Goal: Task Accomplishment & Management: Complete application form

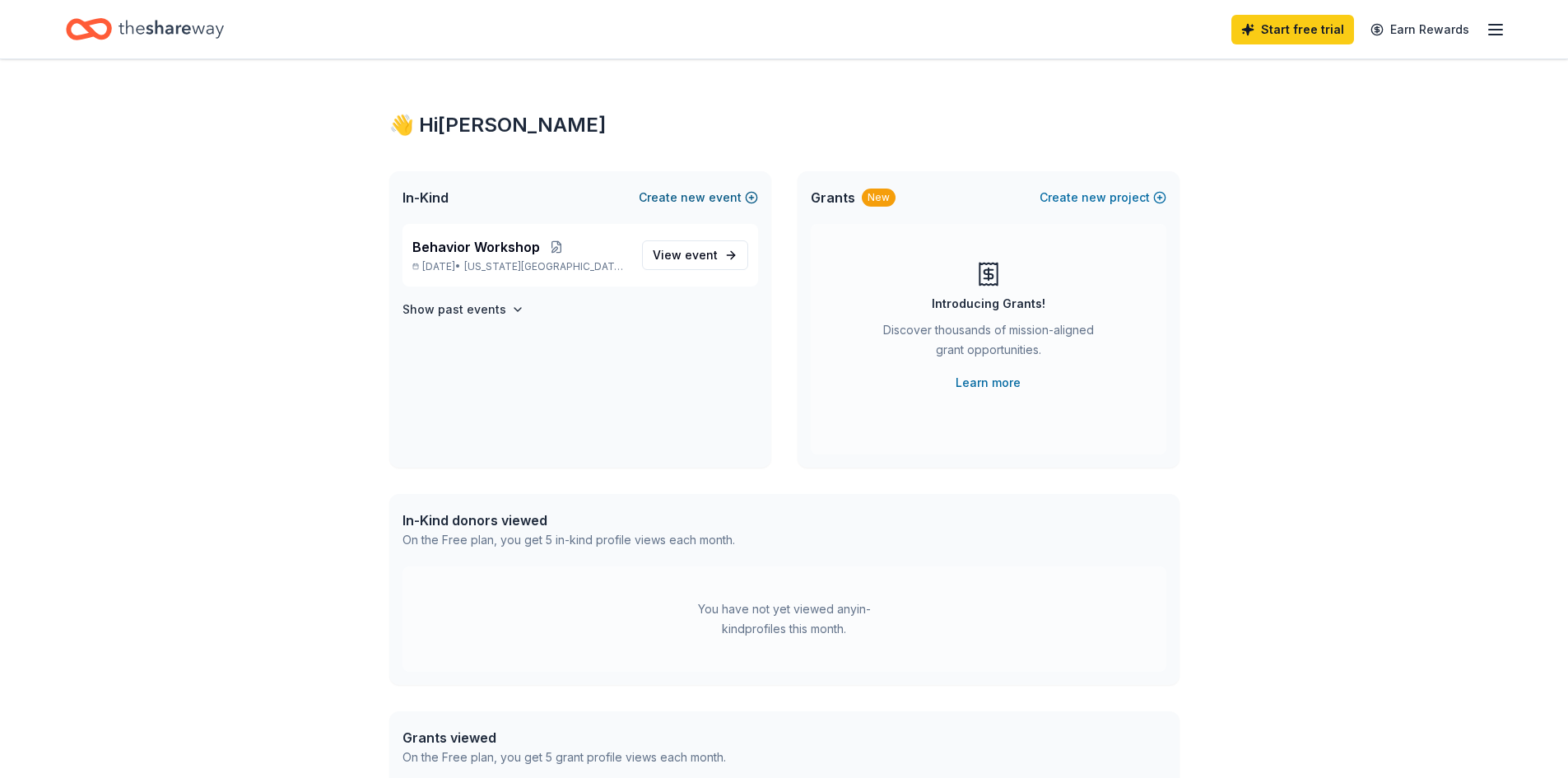
click at [694, 197] on span "new" at bounding box center [693, 197] width 25 height 20
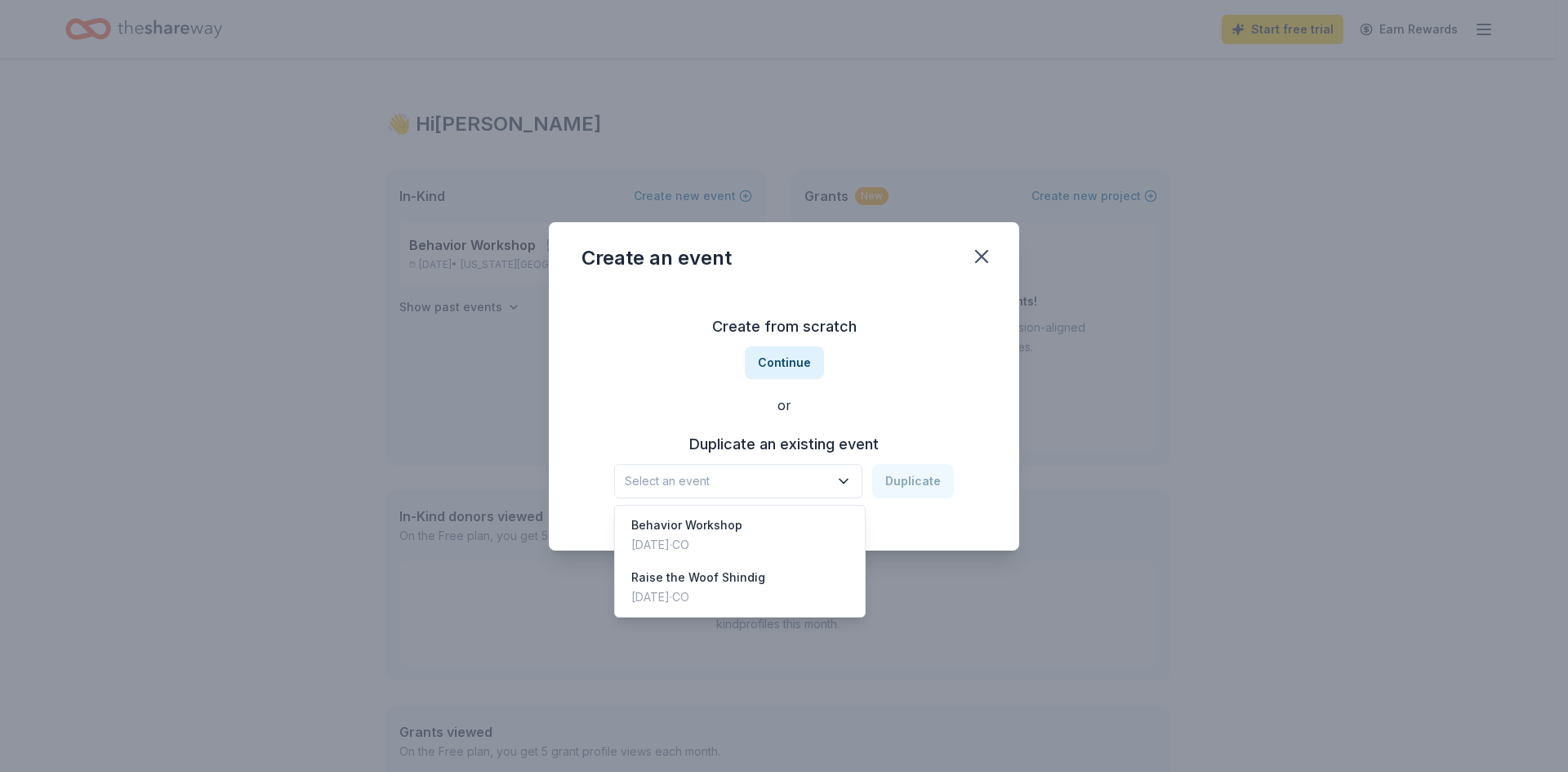
click at [848, 478] on icon "button" at bounding box center [843, 481] width 16 height 16
click at [778, 584] on div "Raise the Woof Shindig [DATE] · CO" at bounding box center [740, 587] width 244 height 52
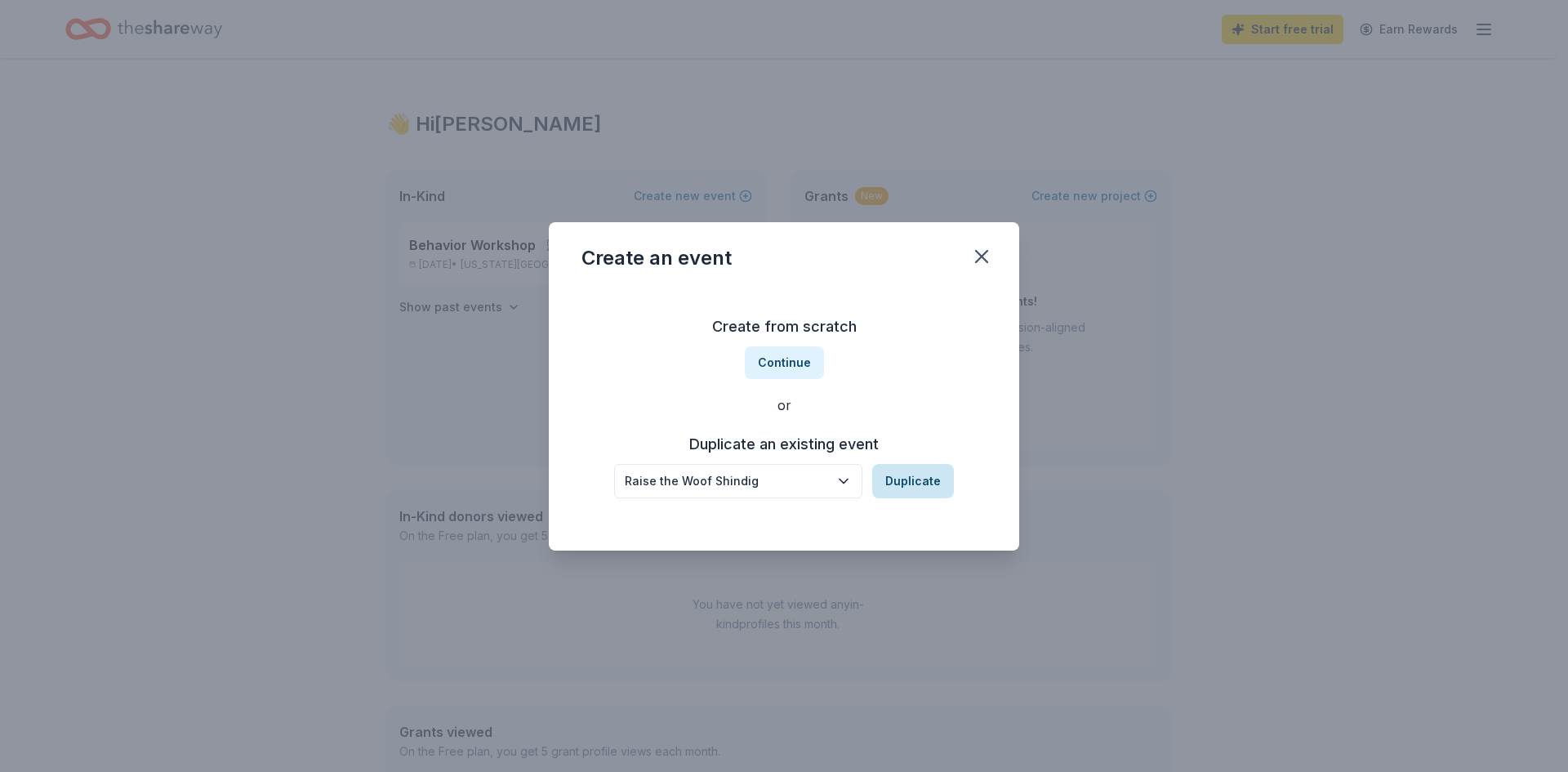
click at [912, 475] on button "Duplicate" at bounding box center [913, 481] width 82 height 35
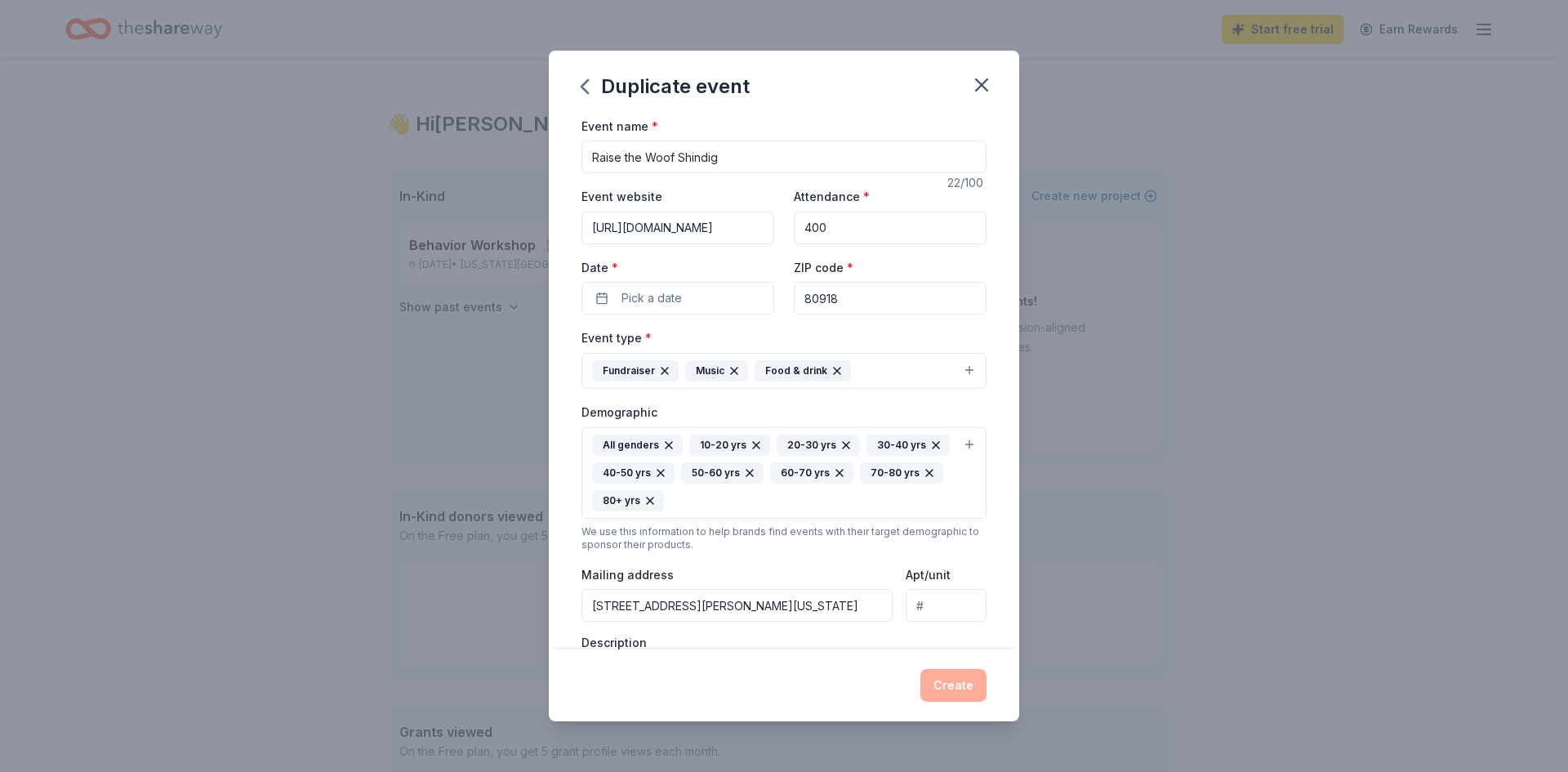
drag, startPoint x: 822, startPoint y: 226, endPoint x: 807, endPoint y: 226, distance: 15.0
click at [807, 226] on input "400" at bounding box center [890, 228] width 193 height 33
type input "450"
click at [714, 289] on button "Pick a date" at bounding box center [678, 298] width 193 height 33
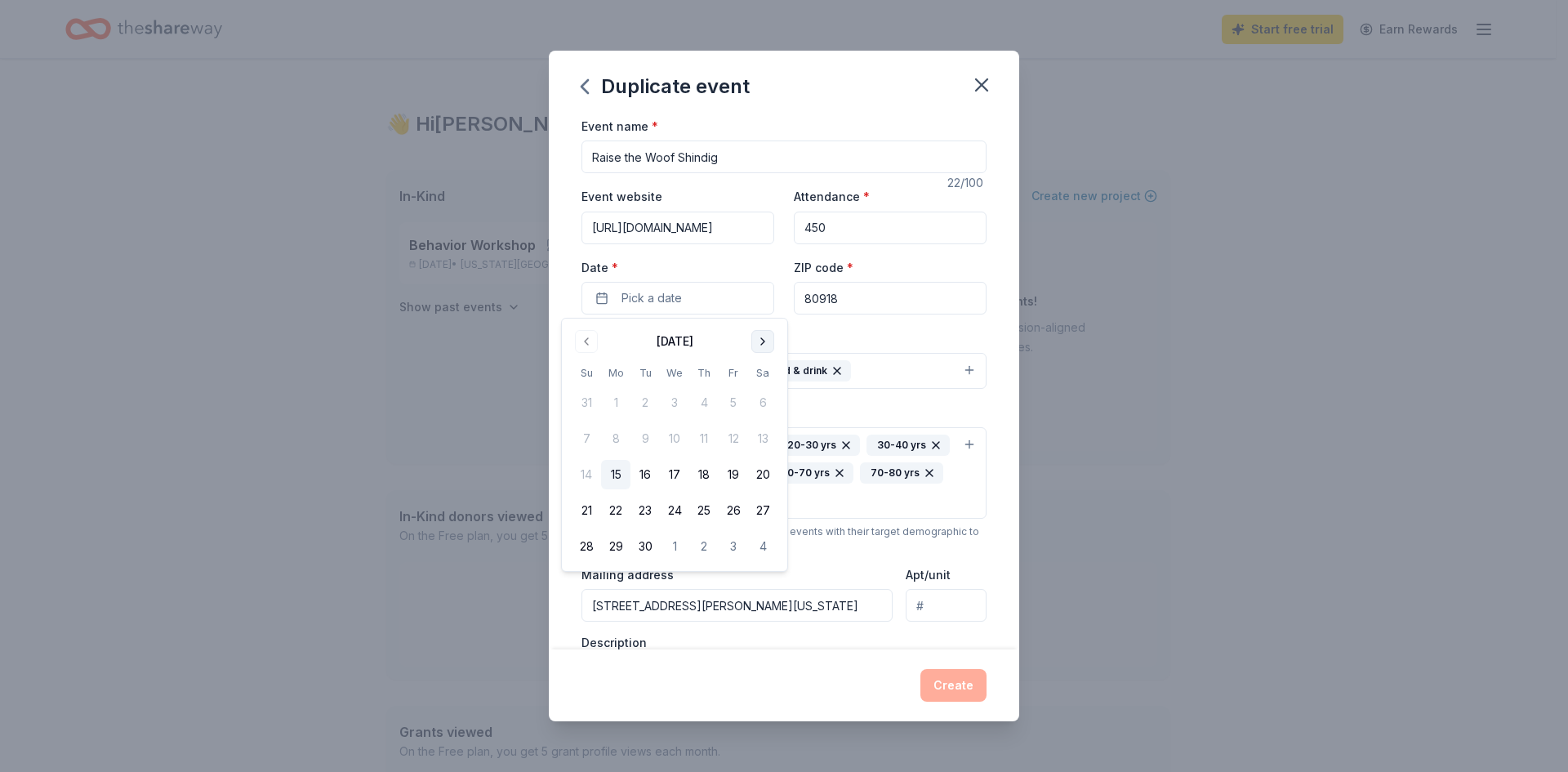
click at [766, 343] on button "Go to next month" at bounding box center [763, 341] width 22 height 22
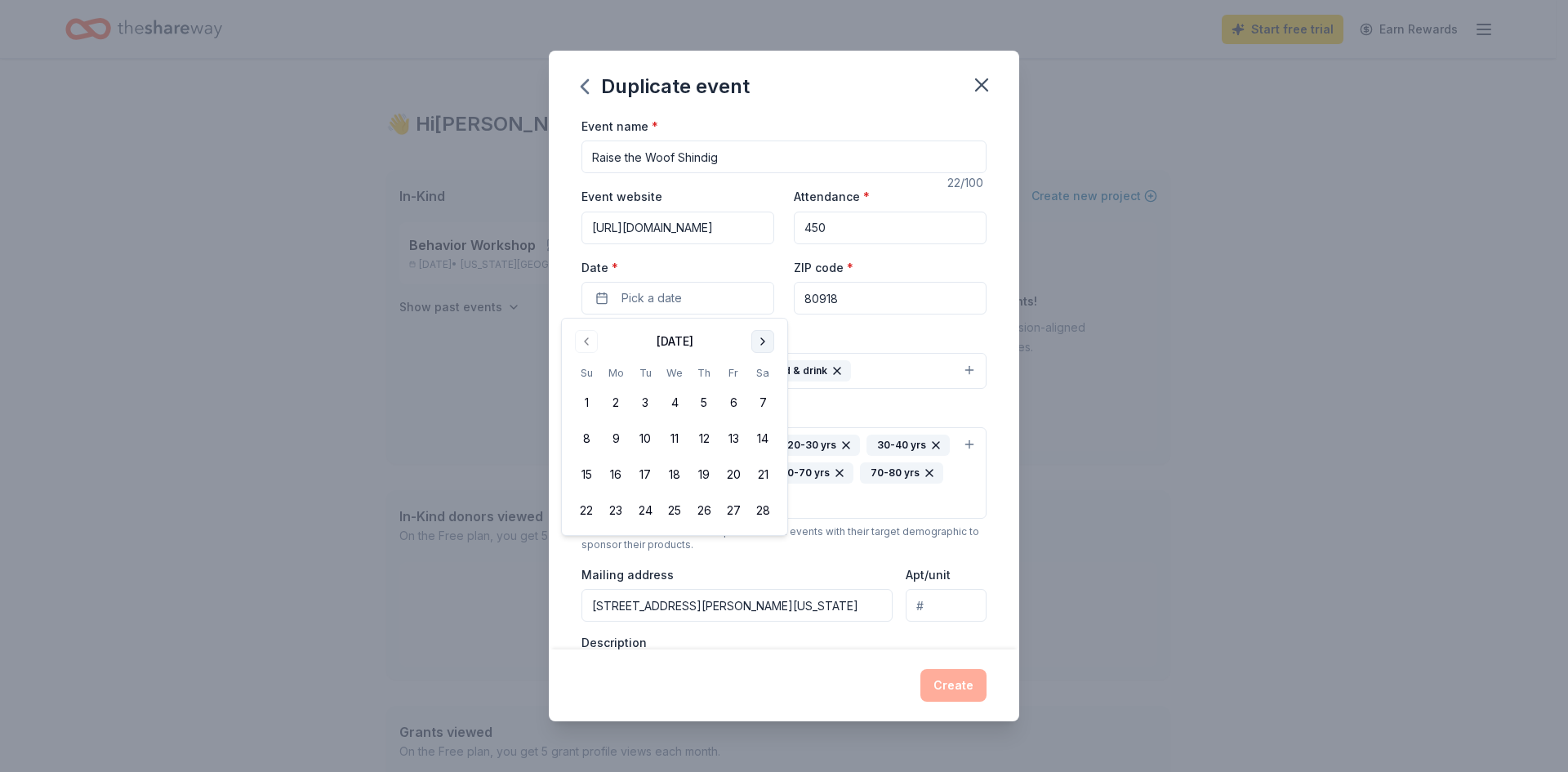
click at [766, 343] on button "Go to next month" at bounding box center [763, 341] width 22 height 22
click at [759, 473] on button "18" at bounding box center [762, 474] width 29 height 29
click at [850, 330] on div "Event type * Fundraiser Music Food & drink" at bounding box center [784, 357] width 405 height 61
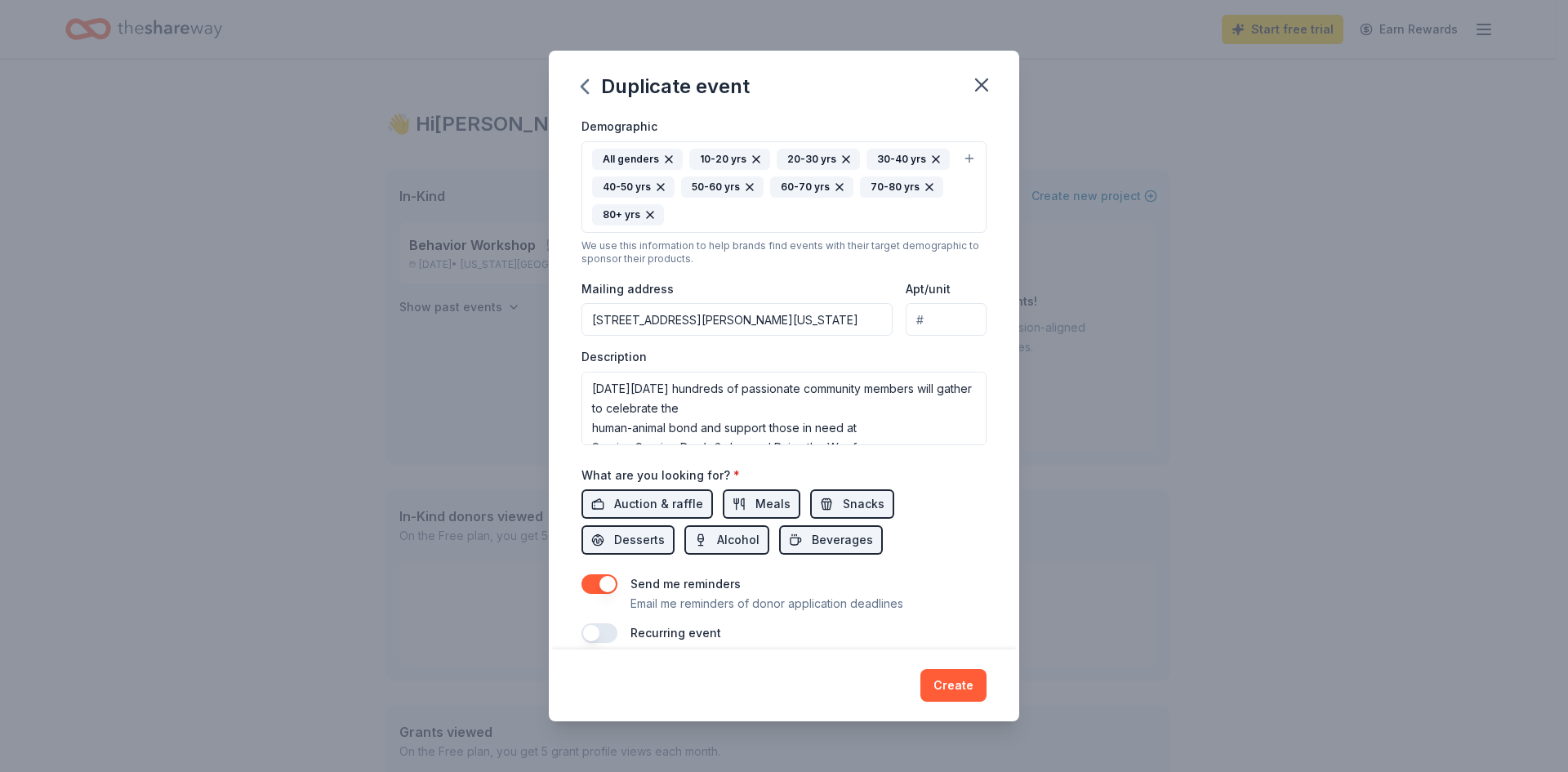
scroll to position [327, 0]
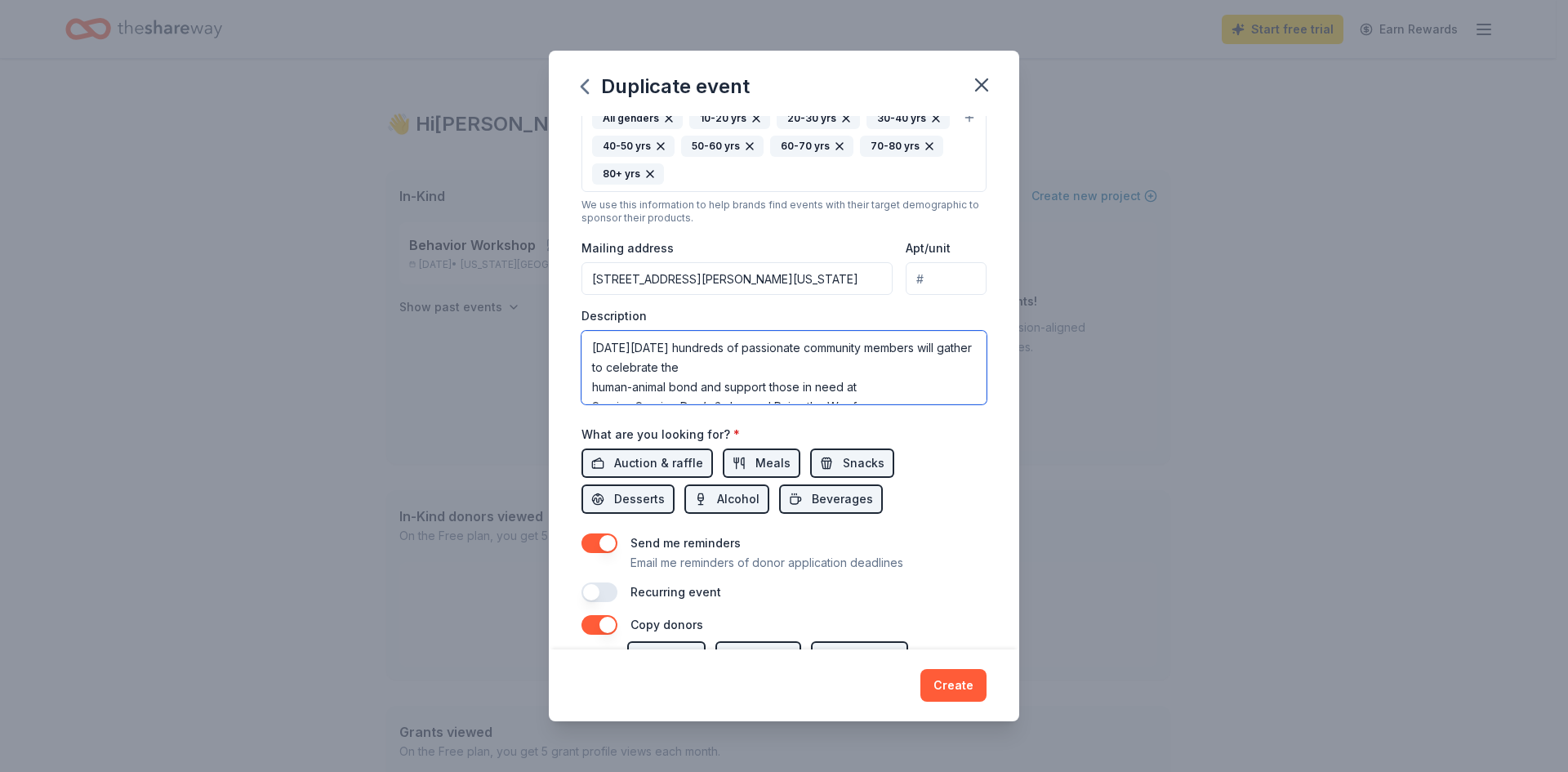
click at [606, 349] on textarea "[DATE][DATE] hundreds of passionate community members will gather to celebrate …" at bounding box center [784, 367] width 405 height 73
type textarea "[DATE][DATE] hundreds of passionate community members will gather to celebrate …"
click at [679, 458] on span "Auction & raffle" at bounding box center [658, 463] width 89 height 20
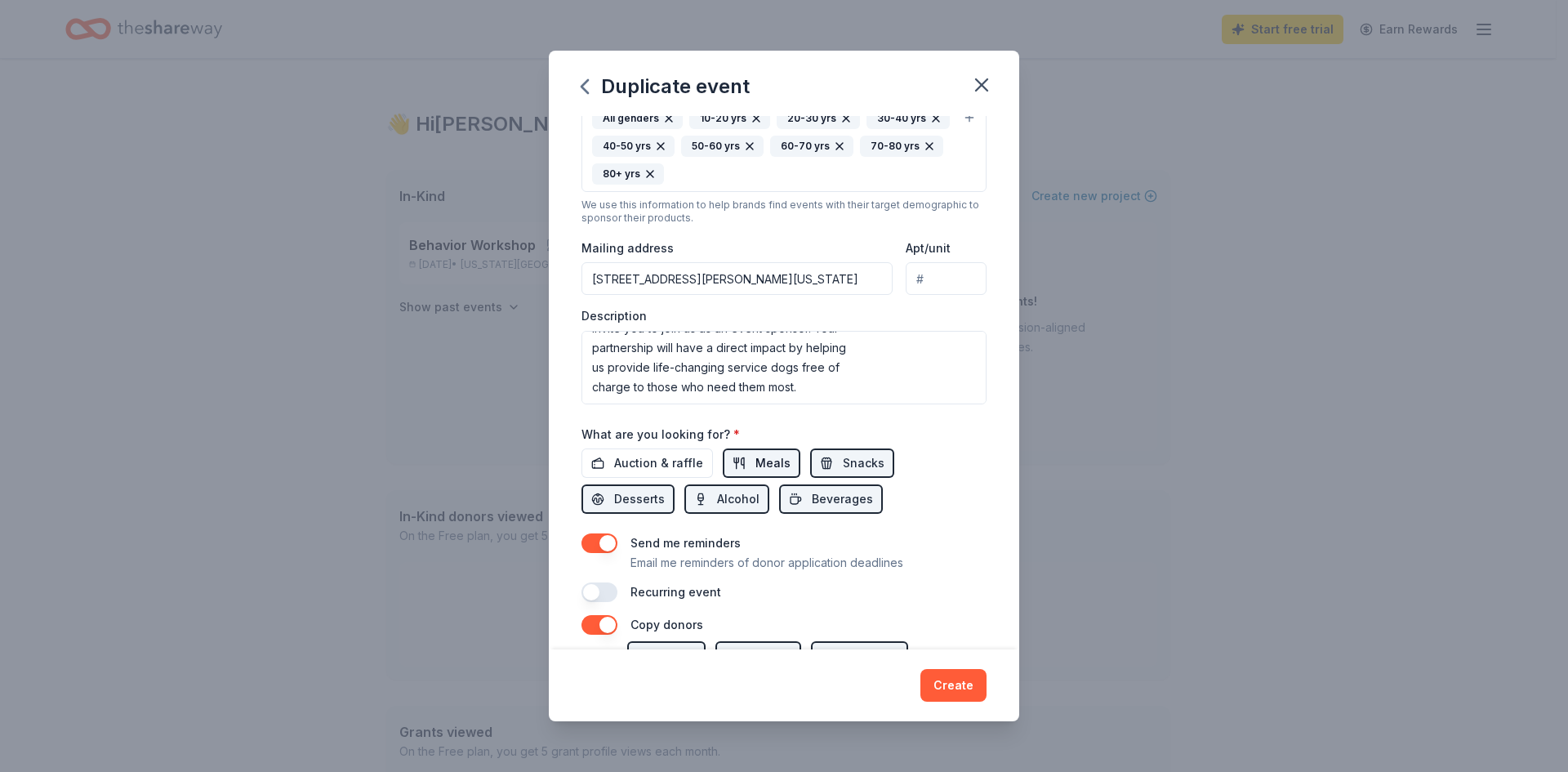
click at [755, 456] on span "Meals" at bounding box center [772, 463] width 35 height 20
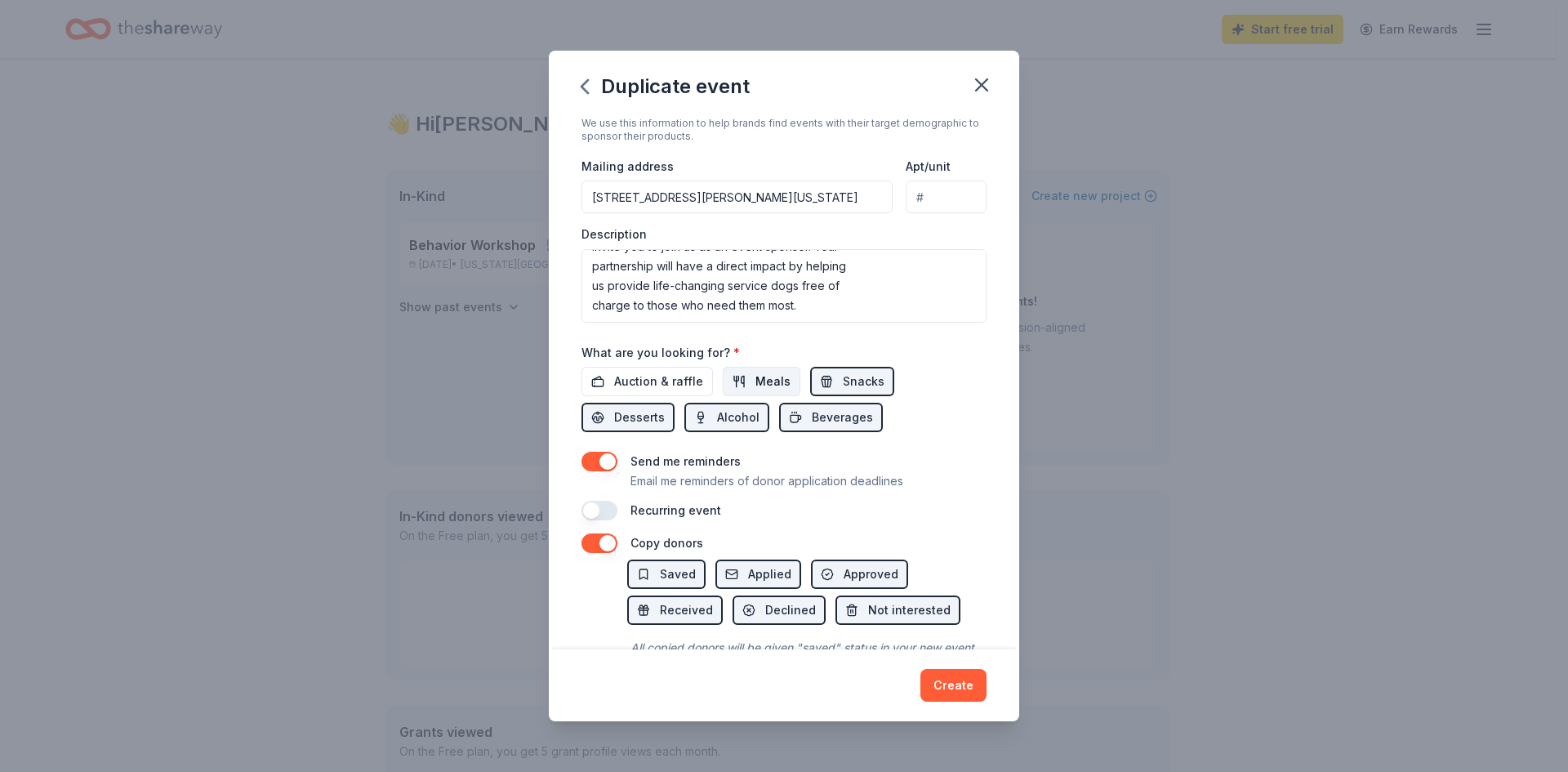
click at [769, 370] on button "Meals" at bounding box center [761, 380] width 78 height 29
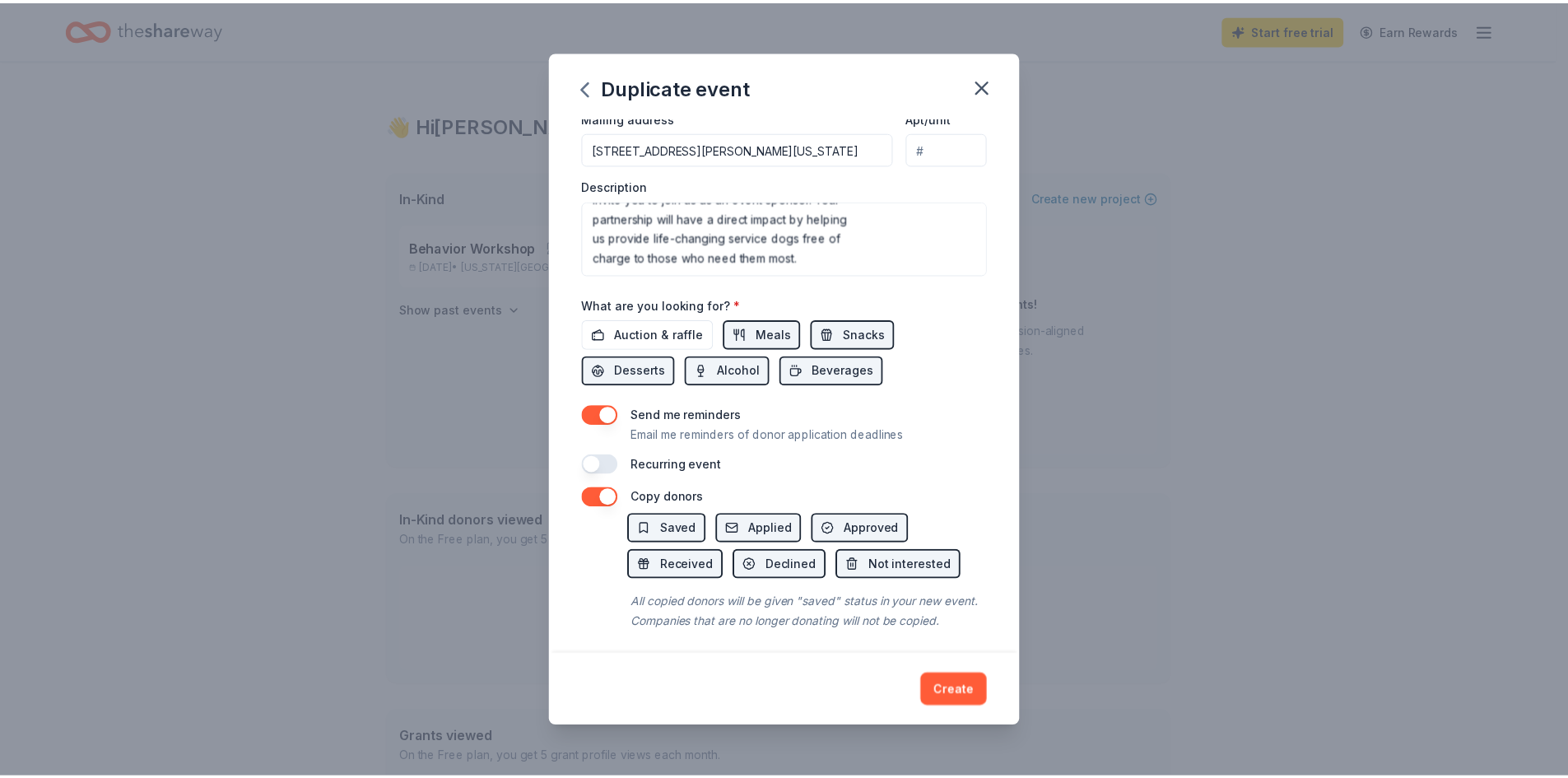
scroll to position [489, 0]
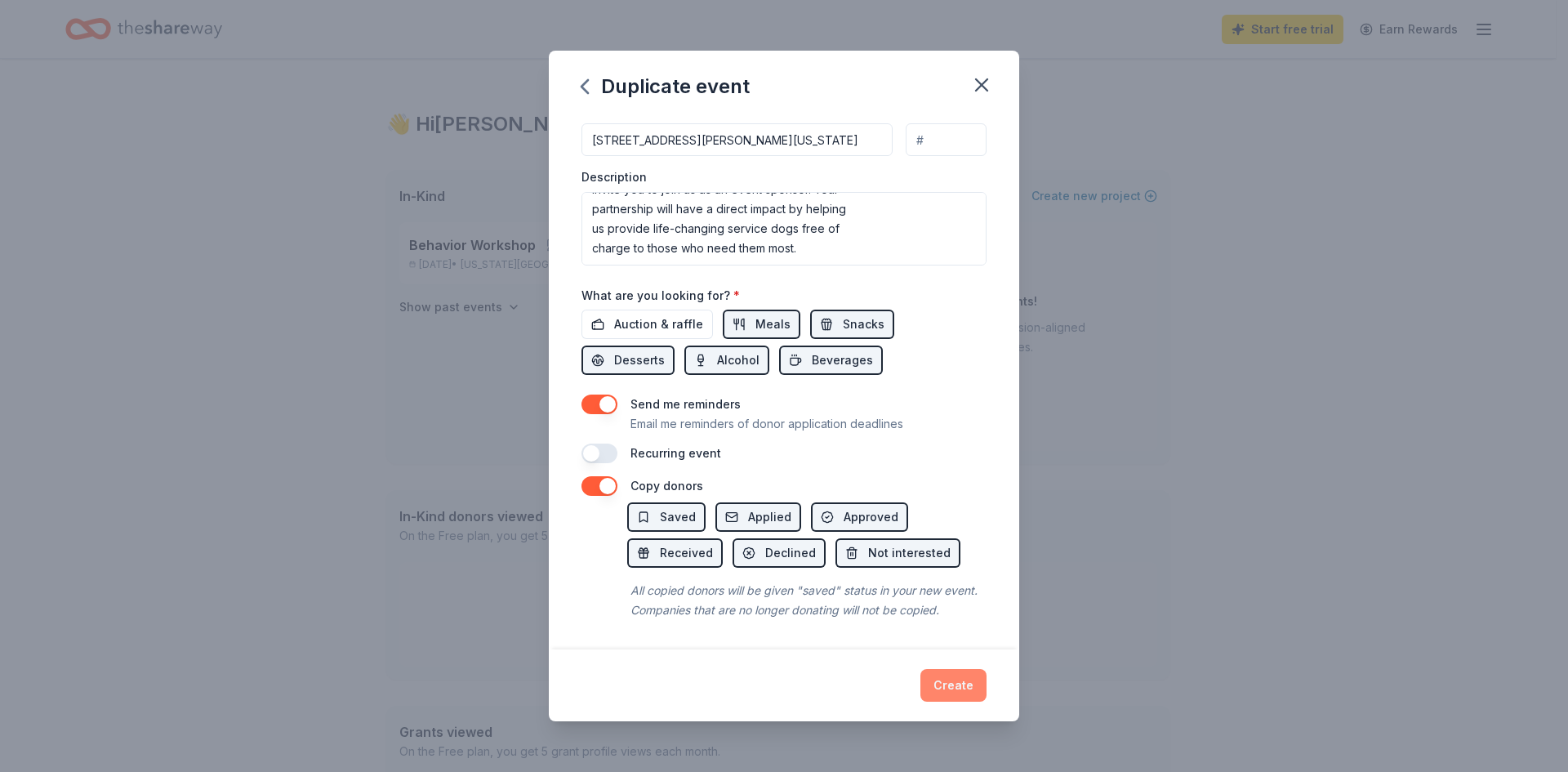
click at [945, 684] on button "Create" at bounding box center [953, 685] width 67 height 33
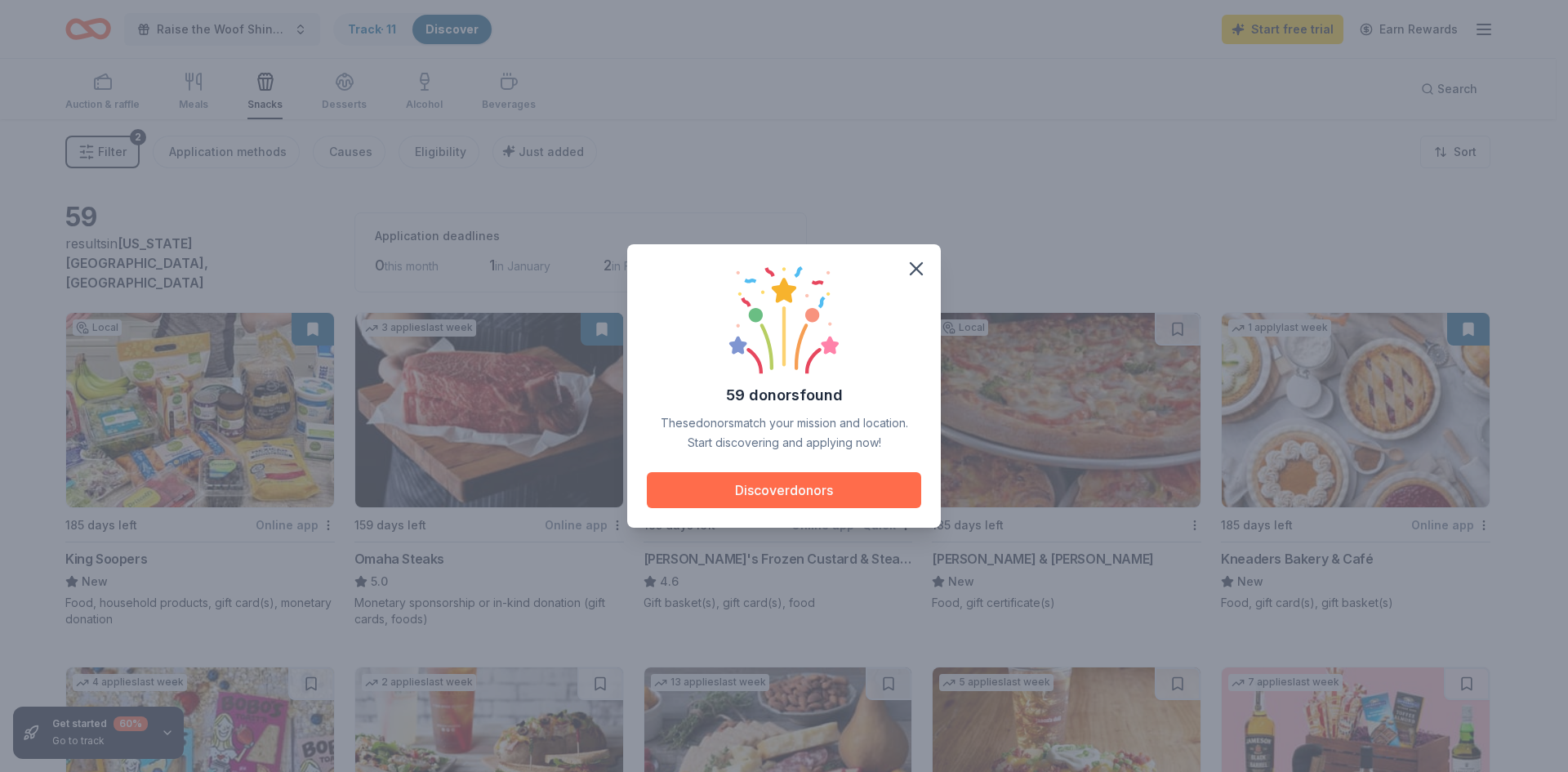
click at [786, 484] on button "Discover donors" at bounding box center [784, 490] width 275 height 36
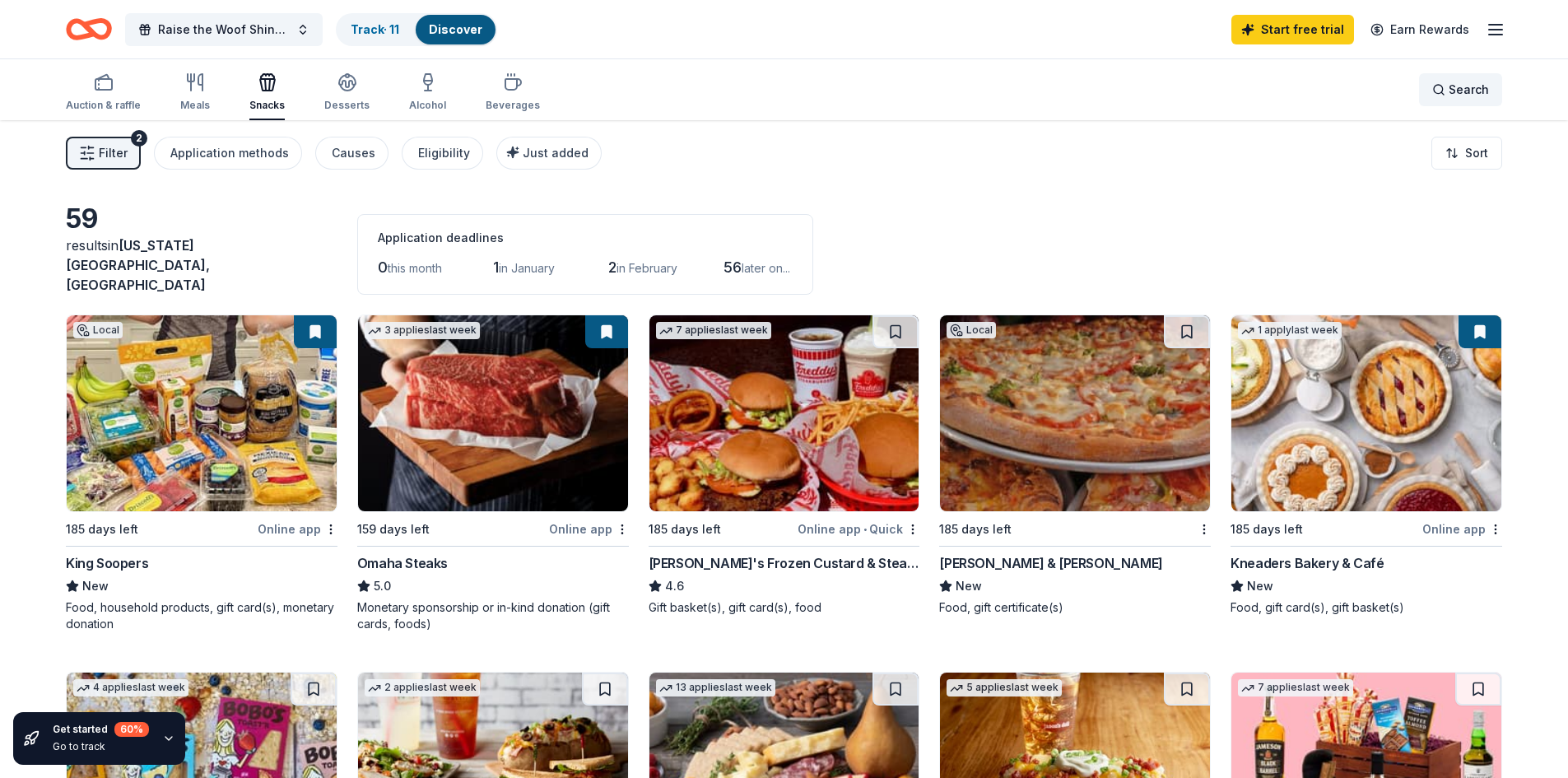
click at [1472, 88] on span "Search" at bounding box center [1469, 90] width 41 height 20
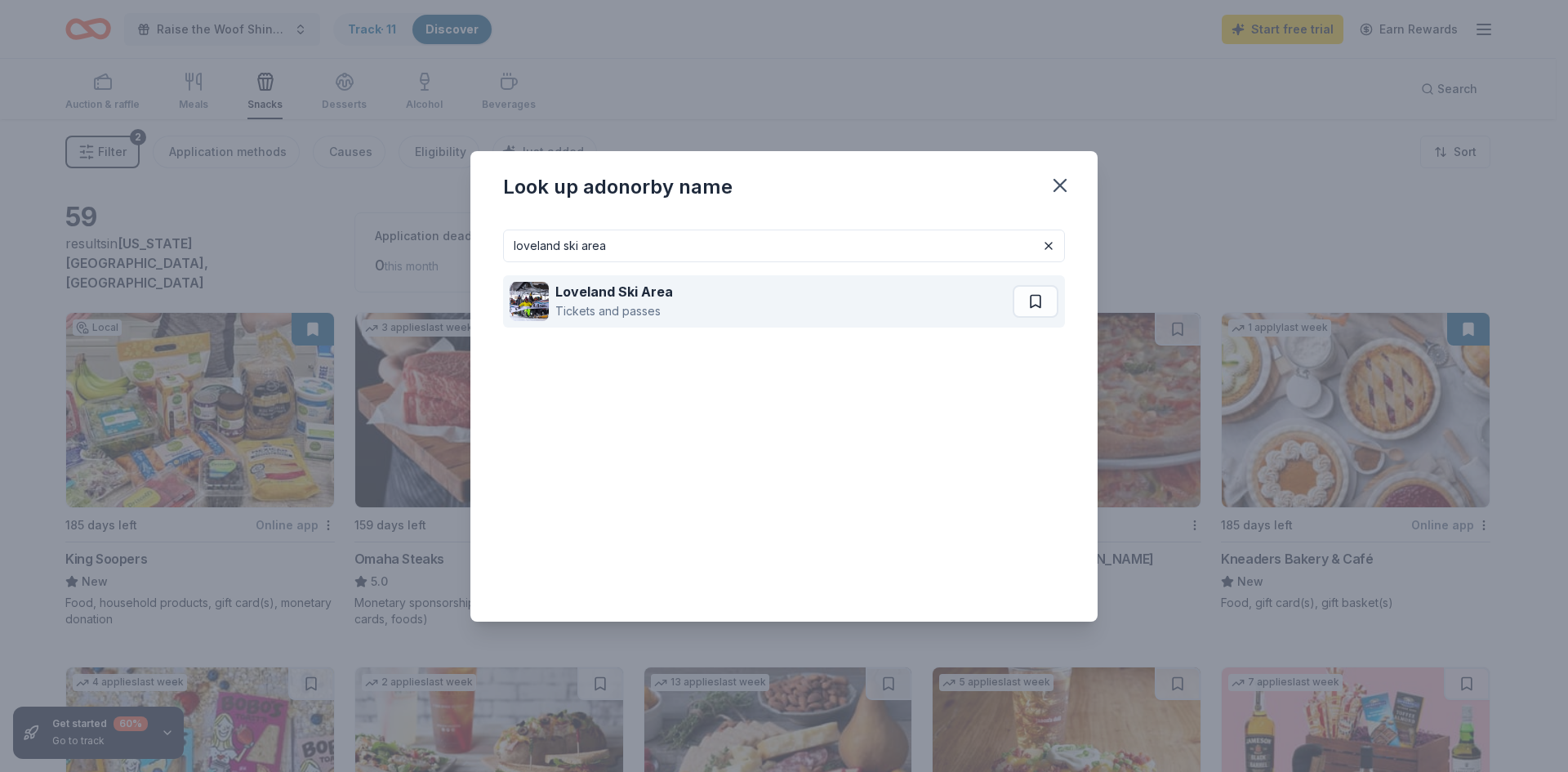
type input "loveland ski area"
click at [619, 295] on strong "Loveland Ski Area" at bounding box center [614, 290] width 117 height 16
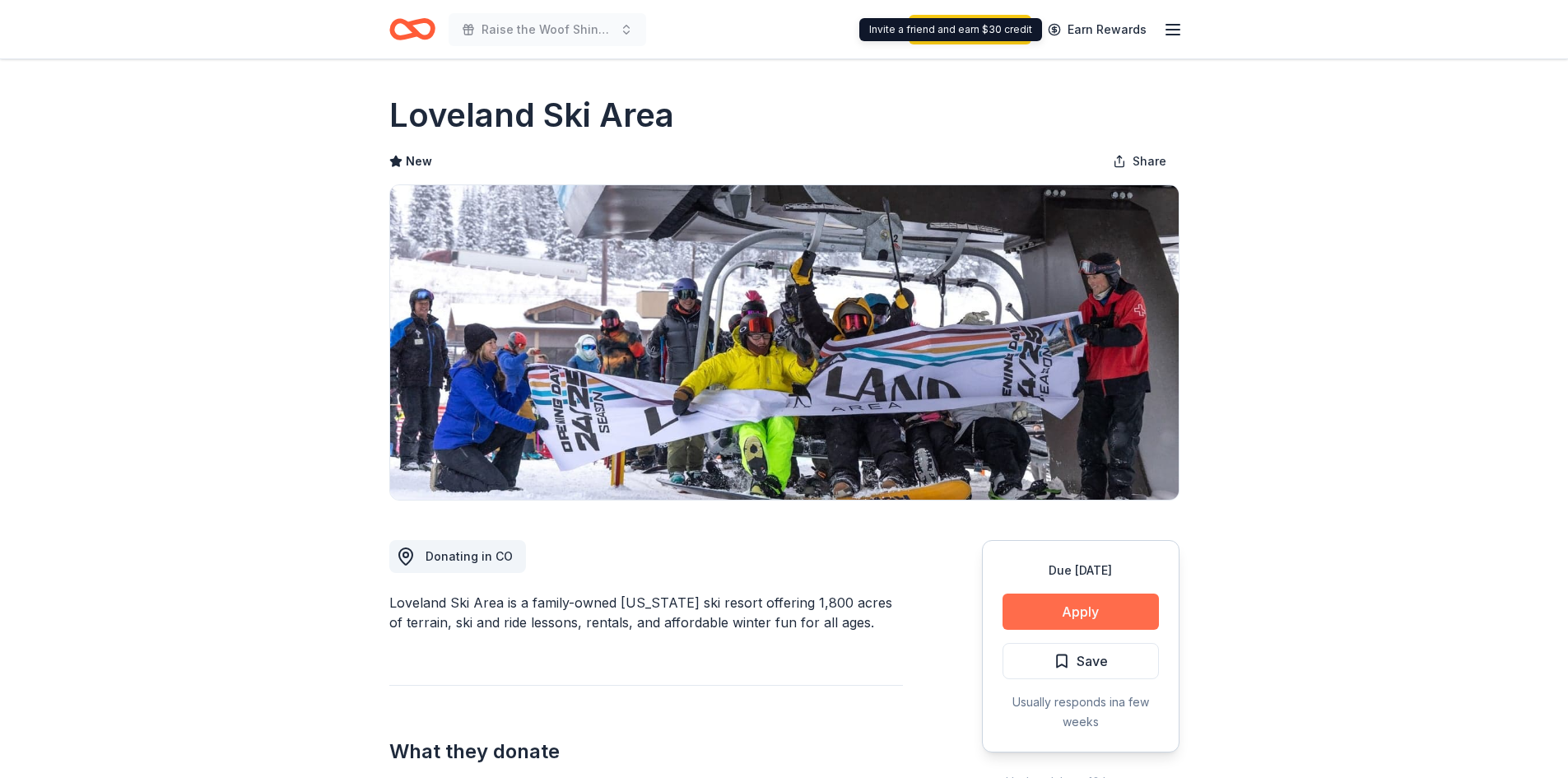
click at [1066, 609] on button "Apply" at bounding box center [1081, 611] width 157 height 36
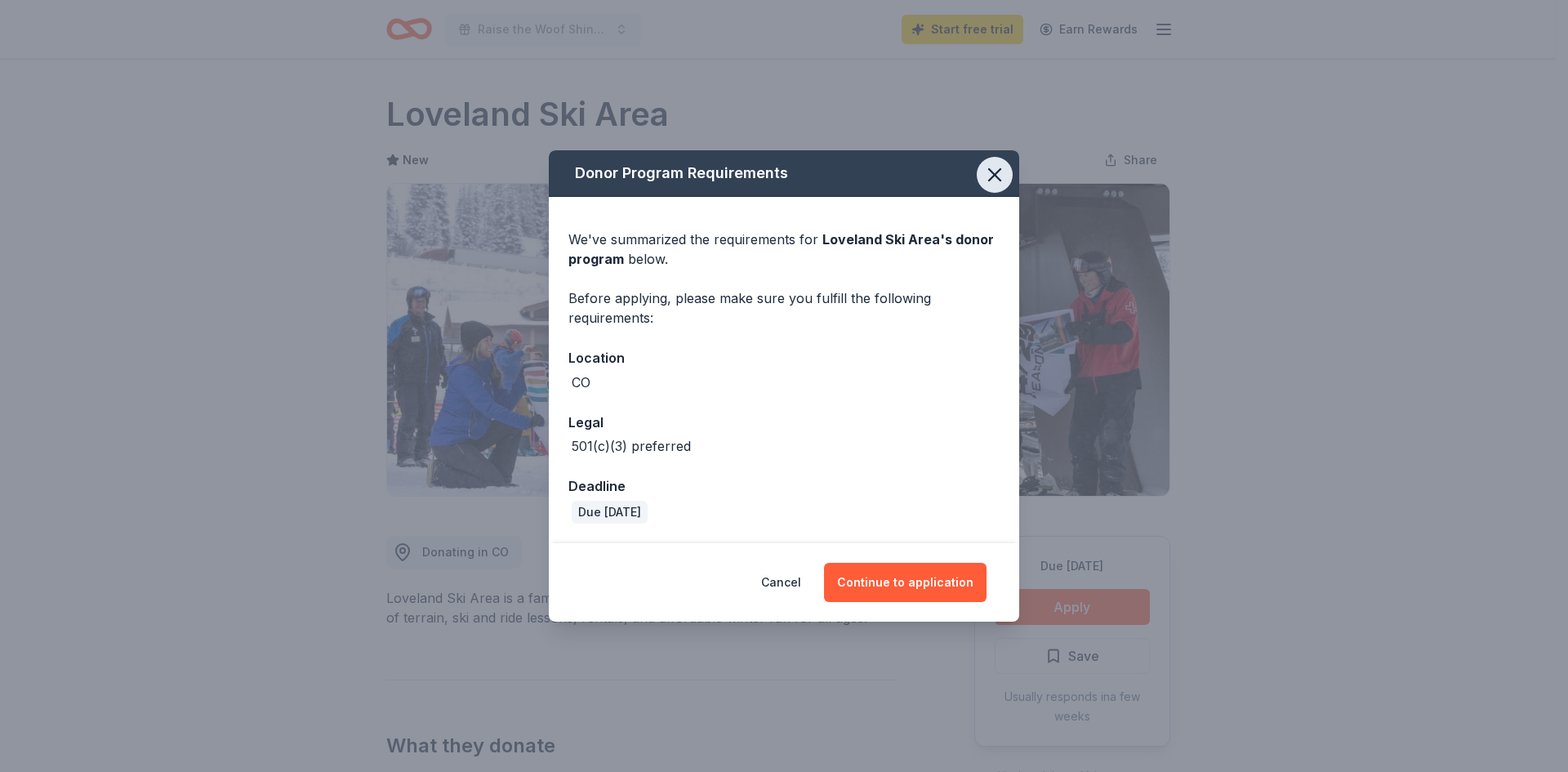
click at [999, 174] on icon "button" at bounding box center [994, 174] width 22 height 22
